Goal: Information Seeking & Learning: Learn about a topic

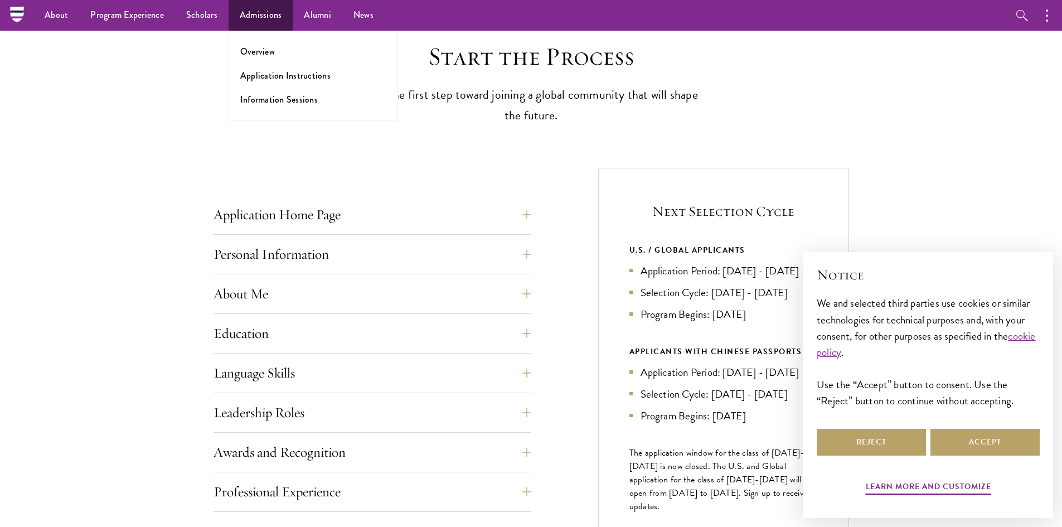
scroll to position [279, 0]
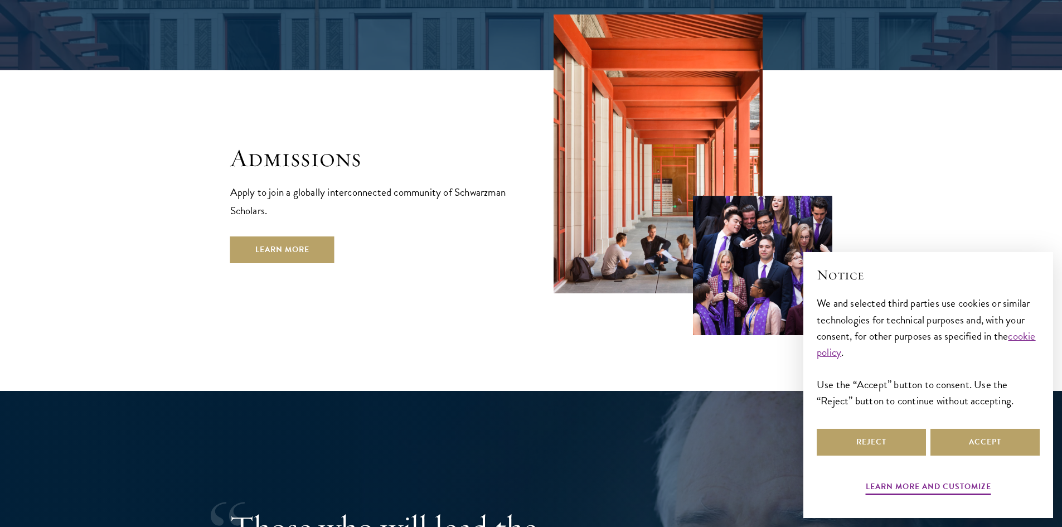
scroll to position [1896, 0]
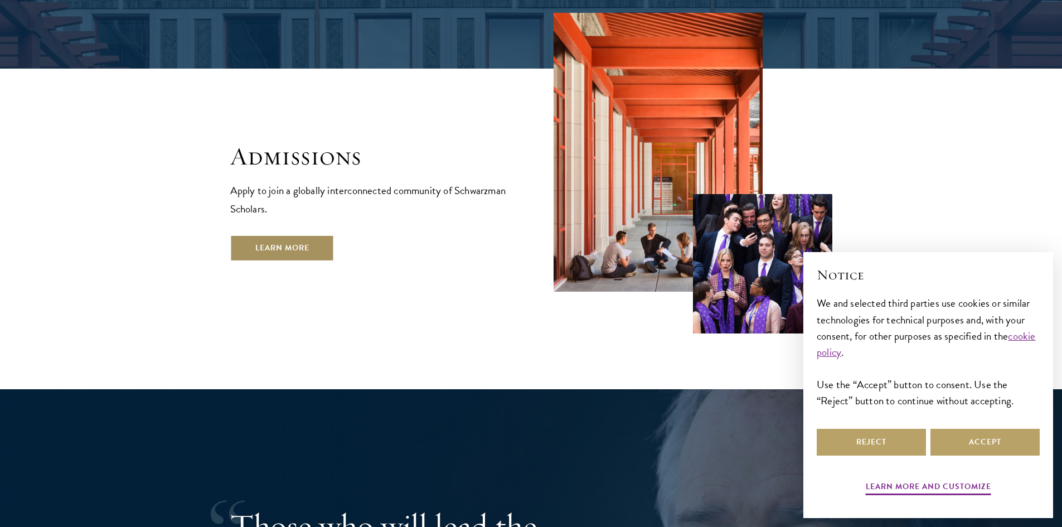
click at [318, 235] on link "Learn More" at bounding box center [282, 248] width 104 height 27
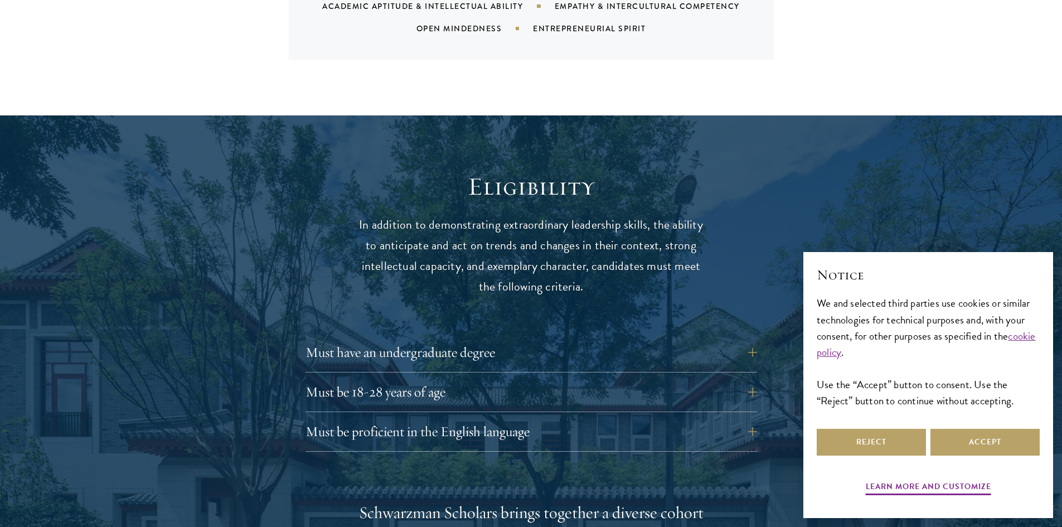
scroll to position [1394, 0]
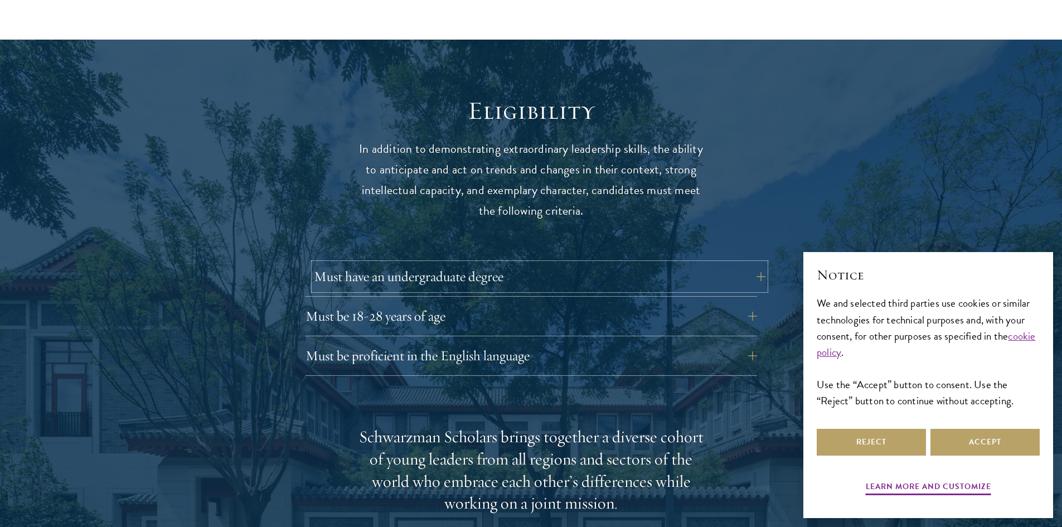
click at [756, 263] on button "Must have an undergraduate degree" at bounding box center [540, 276] width 452 height 27
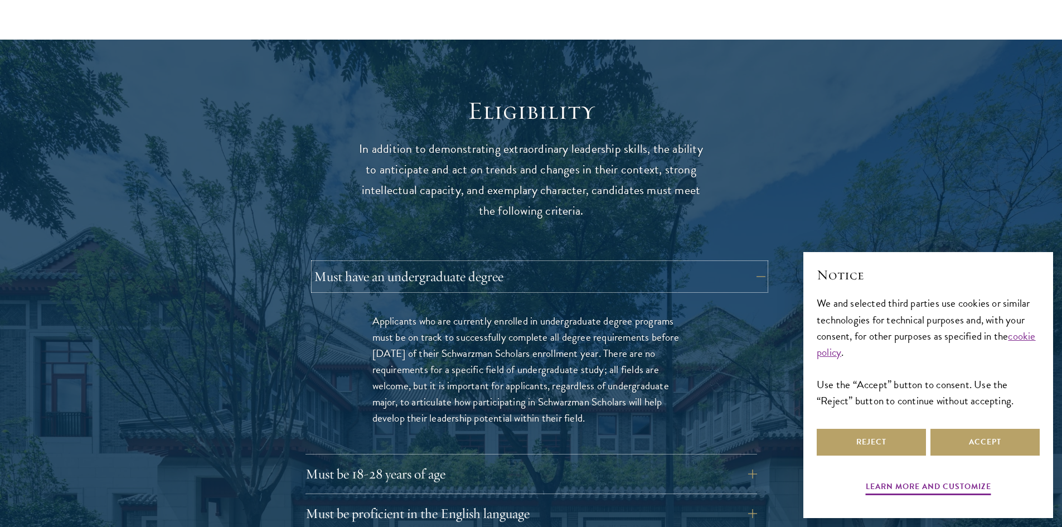
click at [756, 263] on button "Must have an undergraduate degree" at bounding box center [540, 276] width 452 height 27
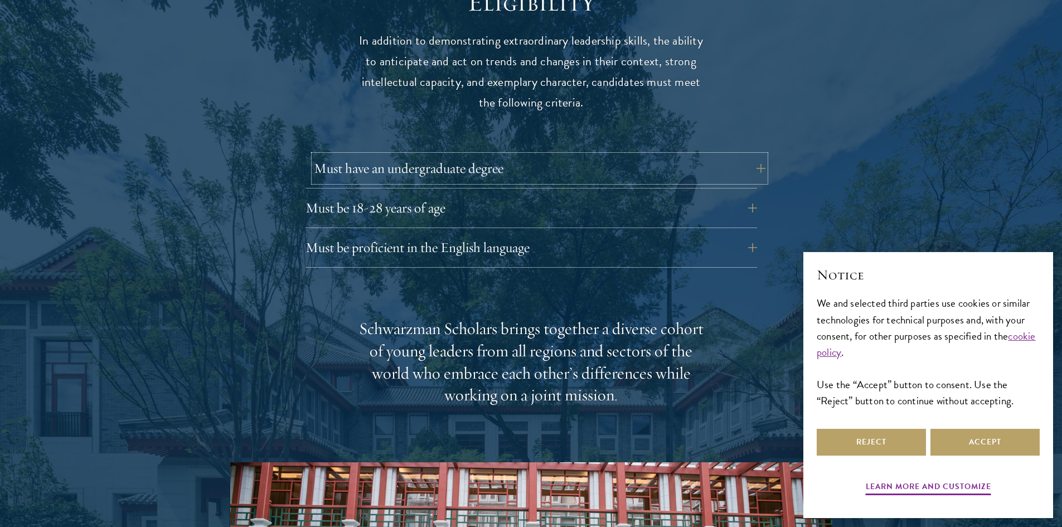
scroll to position [1506, 0]
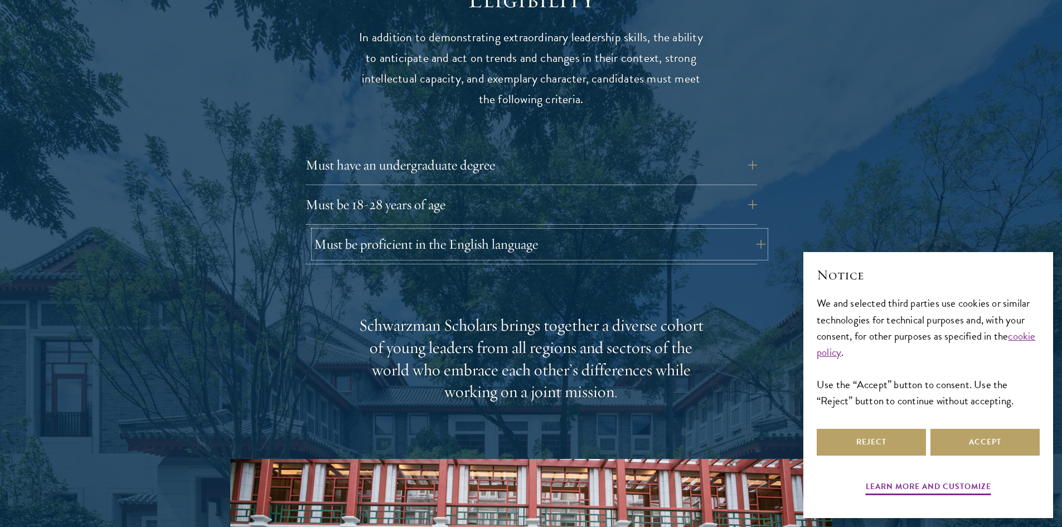
click at [744, 231] on button "Must be proficient in the English language" at bounding box center [540, 244] width 452 height 27
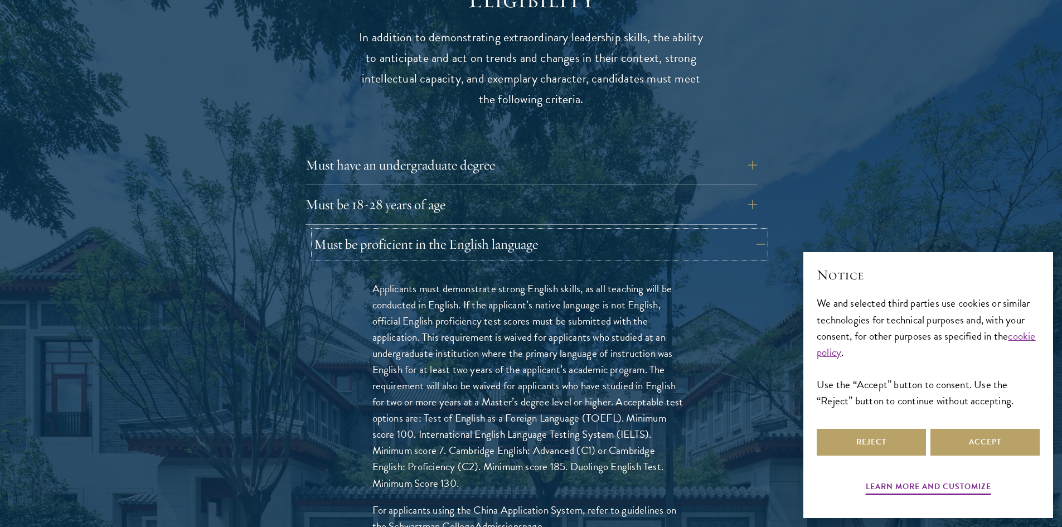
click at [744, 231] on button "Must be proficient in the English language" at bounding box center [540, 244] width 452 height 27
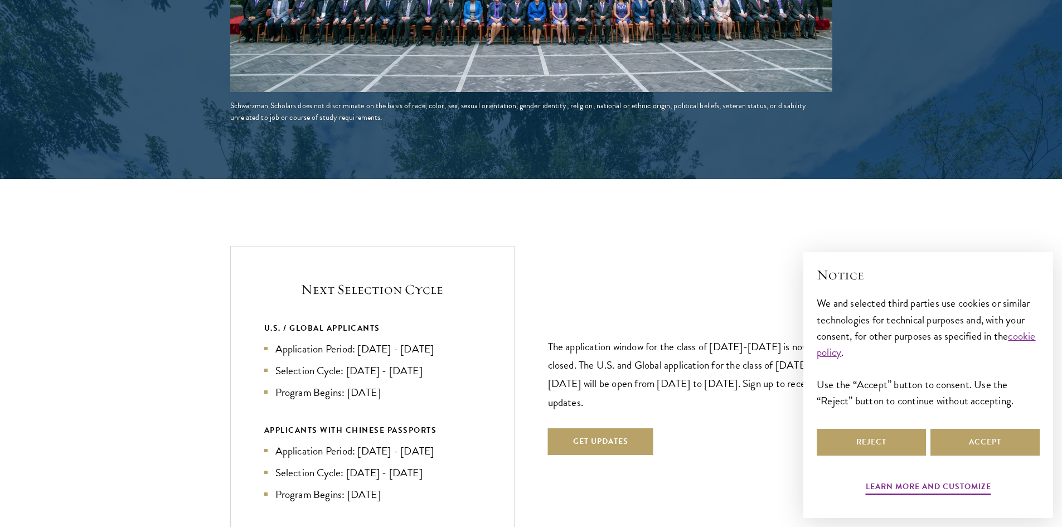
scroll to position [2175, 0]
